Goal: Find specific fact: Find specific fact

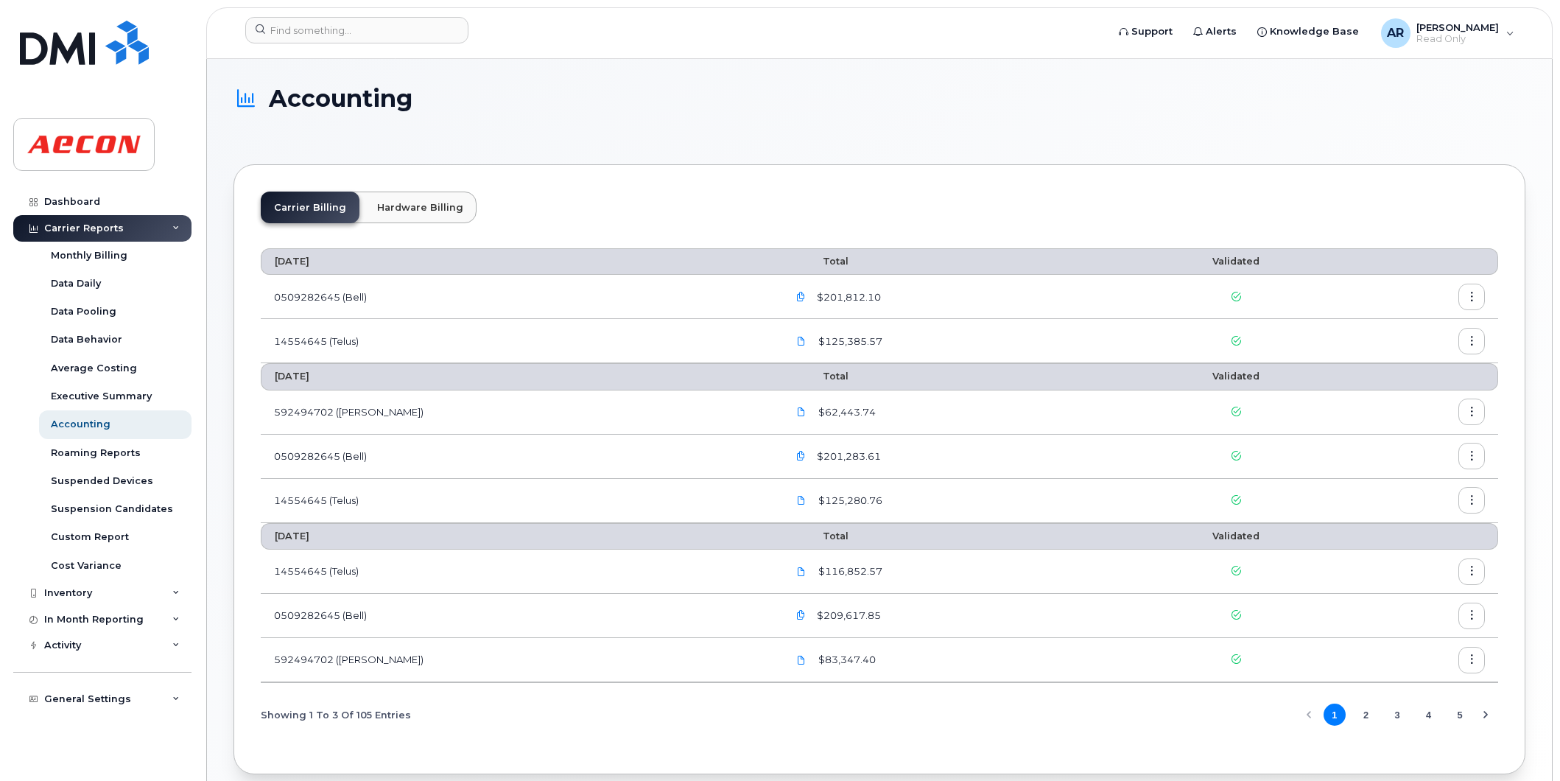
scroll to position [68, 0]
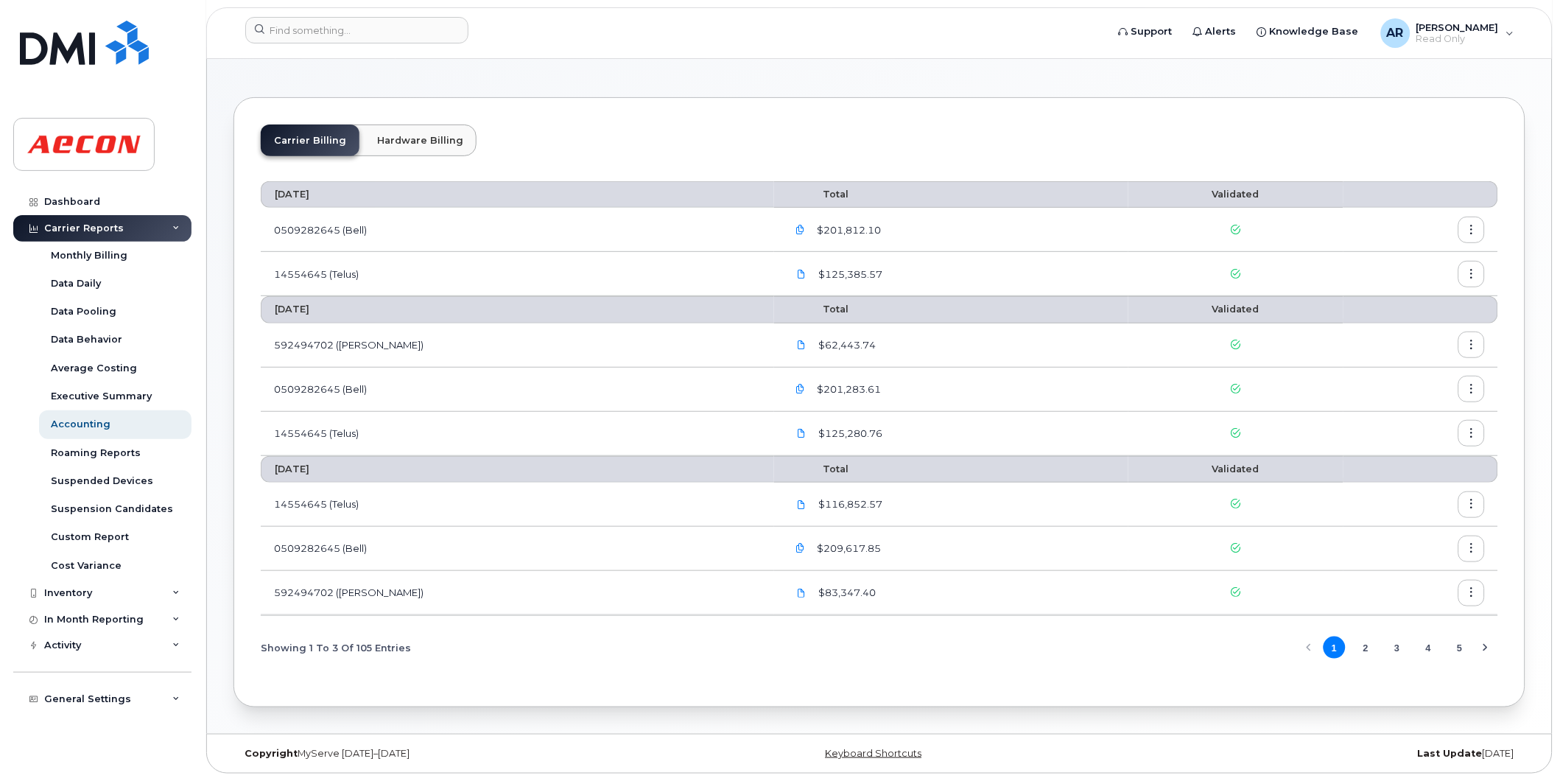
click at [796, 548] on icon "button" at bounding box center [801, 549] width 10 height 10
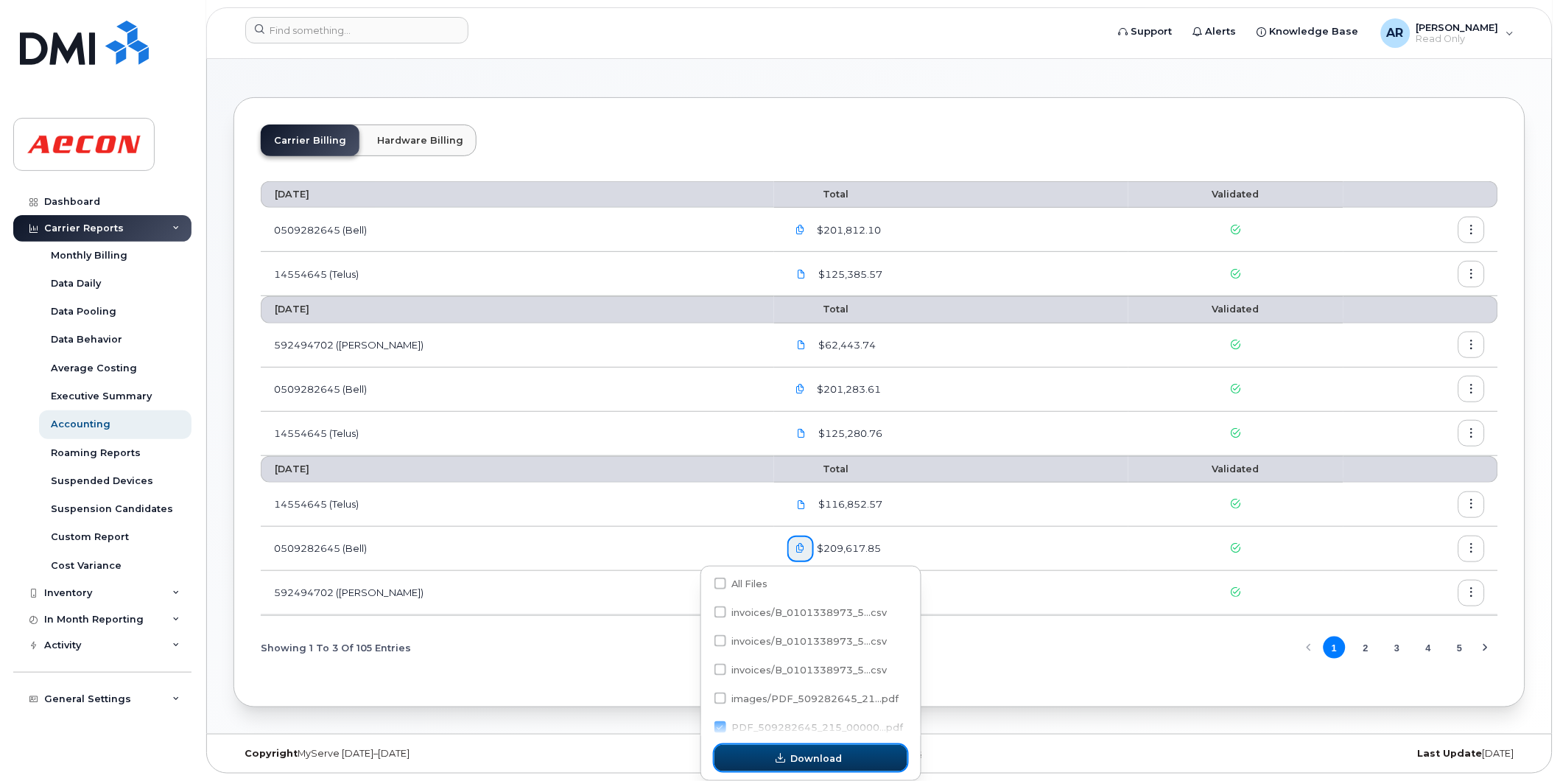
click at [793, 760] on span "Download" at bounding box center [816, 758] width 52 height 14
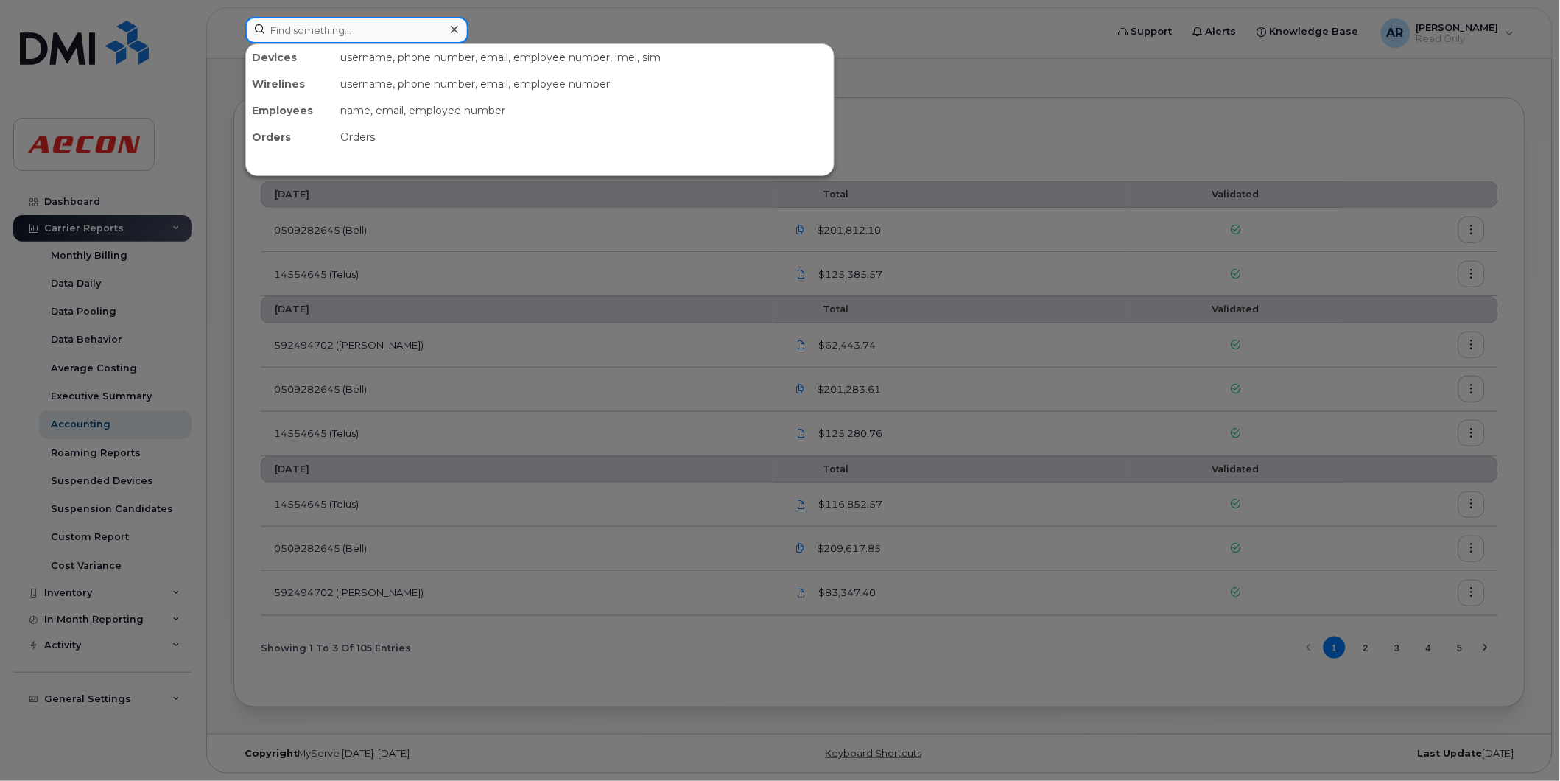
click at [340, 35] on input at bounding box center [356, 30] width 223 height 27
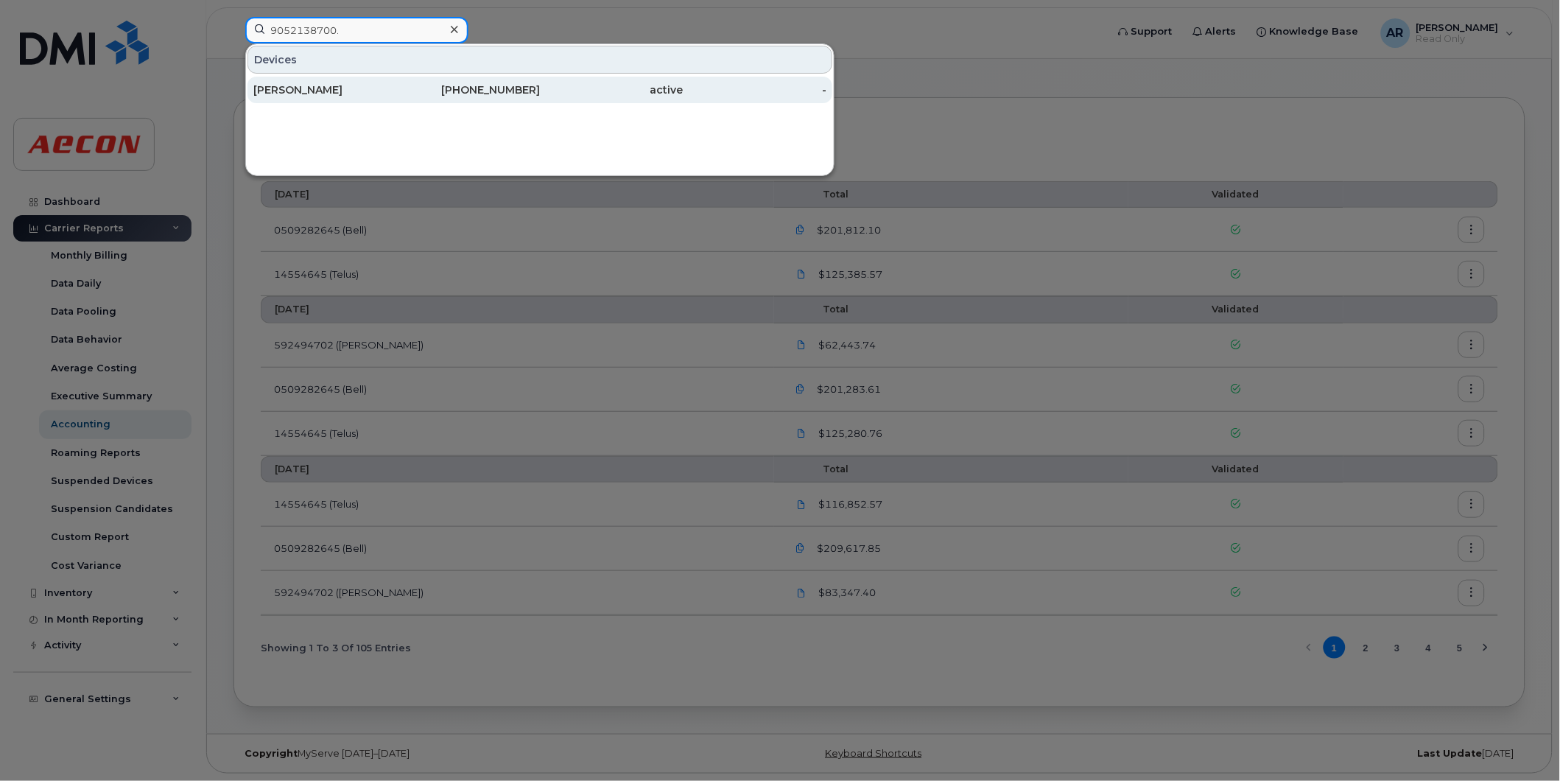
type input "9052138700."
click at [421, 85] on div "[PHONE_NUMBER]" at bounding box center [469, 90] width 144 height 15
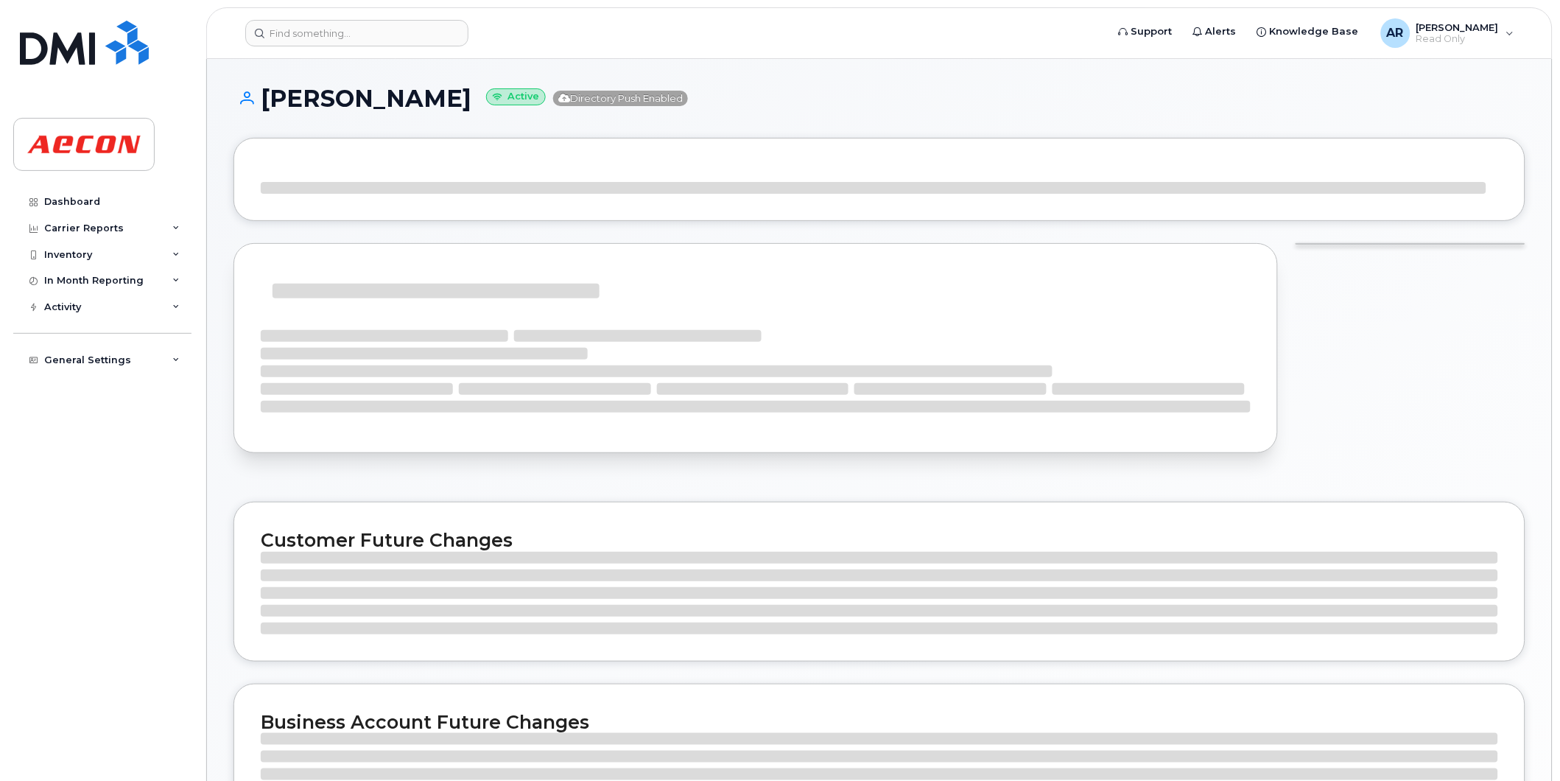
scroll to position [82, 0]
